Goal: Task Accomplishment & Management: Use online tool/utility

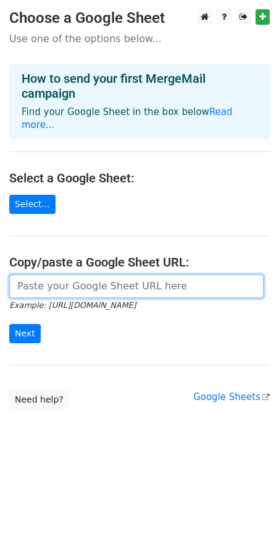
click at [147, 276] on input "url" at bounding box center [136, 285] width 255 height 23
paste input "https://docs.google.com/spreadsheets/d/1pzBh8dW8YtL20sVupgAJfJRXONbR_Hk_fzCUtoP…"
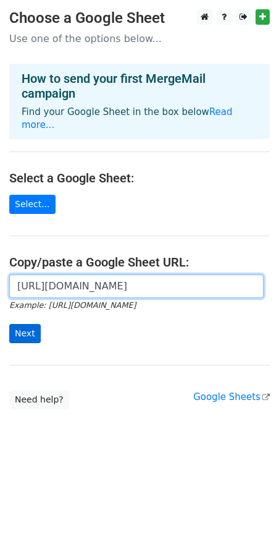
type input "[URL][DOMAIN_NAME]"
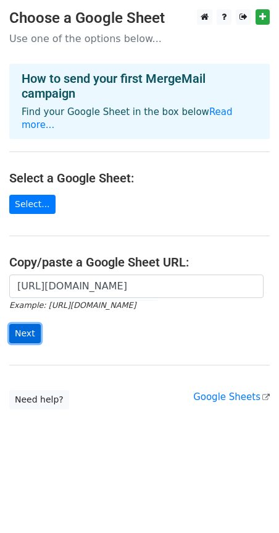
click at [35, 324] on input "Next" at bounding box center [25, 333] width 32 height 19
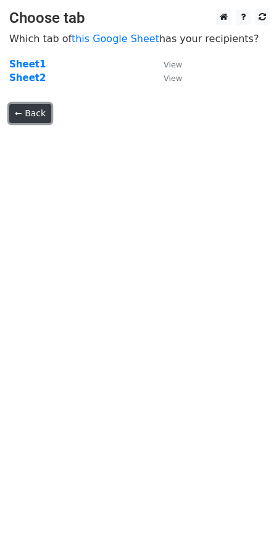
click at [42, 106] on link "← Back" at bounding box center [30, 113] width 42 height 19
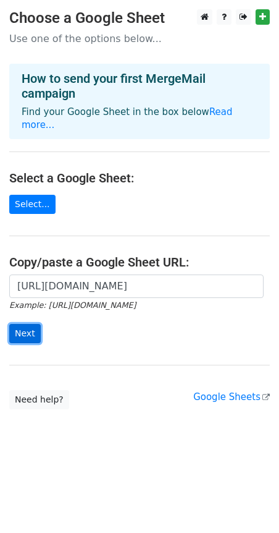
click at [32, 324] on input "Next" at bounding box center [25, 333] width 32 height 19
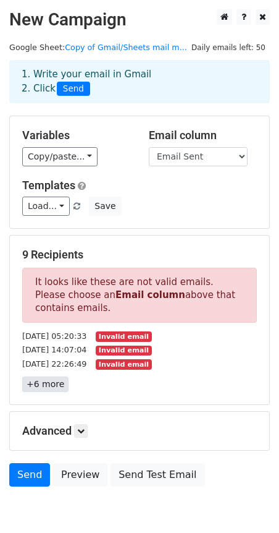
click at [45, 383] on link "+6 more" at bounding box center [45, 384] width 46 height 15
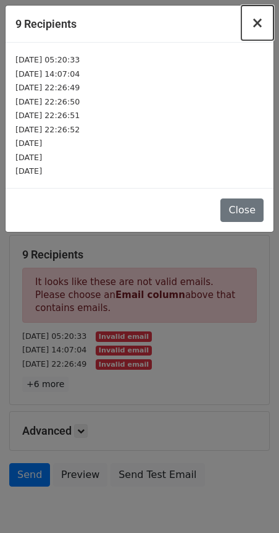
click at [257, 30] on span "×" at bounding box center [258, 22] width 12 height 17
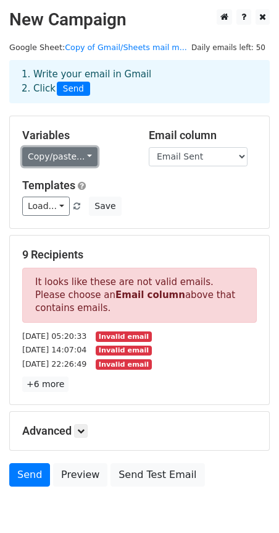
click at [77, 156] on link "Copy/paste..." at bounding box center [59, 156] width 75 height 19
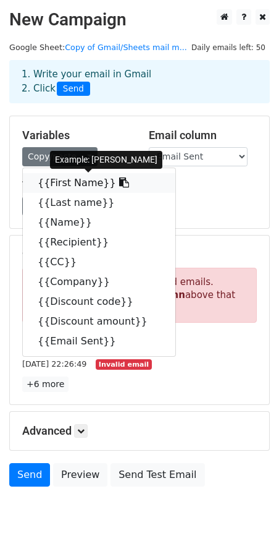
click at [77, 182] on link "{{First Name}}" at bounding box center [99, 183] width 153 height 20
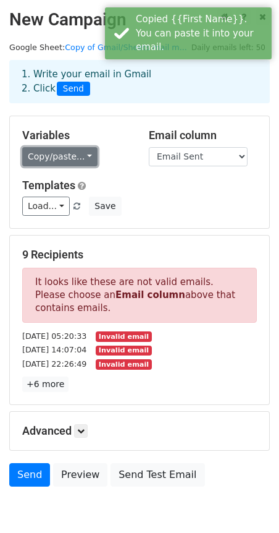
click at [82, 158] on link "Copy/paste..." at bounding box center [59, 156] width 75 height 19
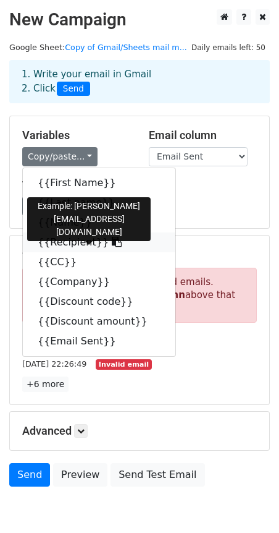
click at [74, 245] on link "{{Recipient}}" at bounding box center [99, 242] width 153 height 20
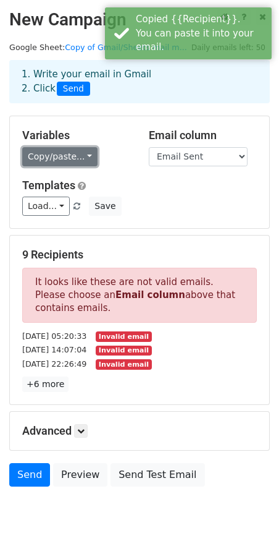
click at [85, 160] on link "Copy/paste..." at bounding box center [59, 156] width 75 height 19
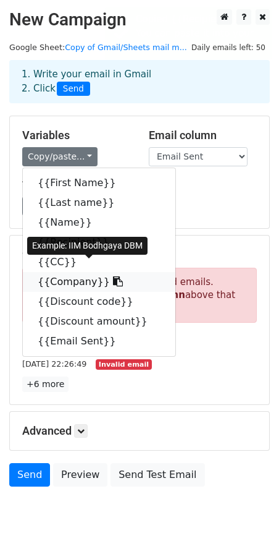
click at [61, 281] on link "{{Company}}" at bounding box center [99, 282] width 153 height 20
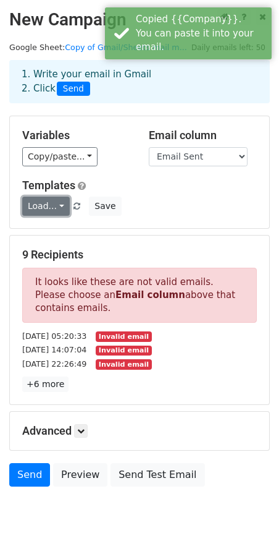
click at [59, 208] on link "Load..." at bounding box center [46, 206] width 48 height 19
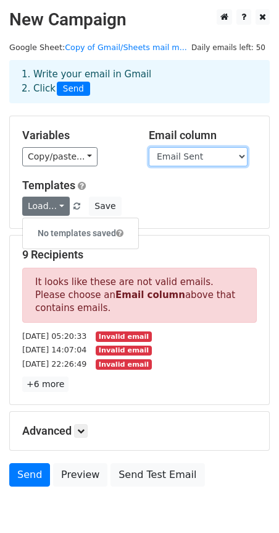
click at [196, 155] on select "First Name Last name Name Recipient CC Company Discount code Discount amount Em…" at bounding box center [198, 156] width 99 height 19
click at [181, 156] on select "First Name Last name Name Recipient CC Company Discount code Discount amount Em…" at bounding box center [198, 156] width 99 height 19
select select "First Name"
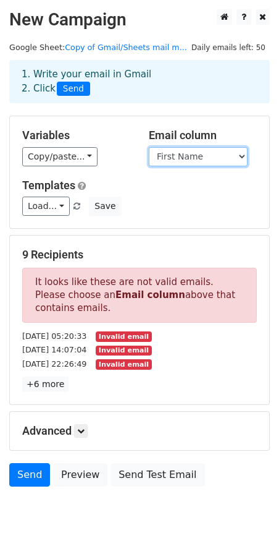
click at [149, 147] on select "First Name Last name Name Recipient CC Company Discount code Discount amount Em…" at bounding box center [198, 156] width 99 height 19
